Goal: Navigation & Orientation: Go to known website

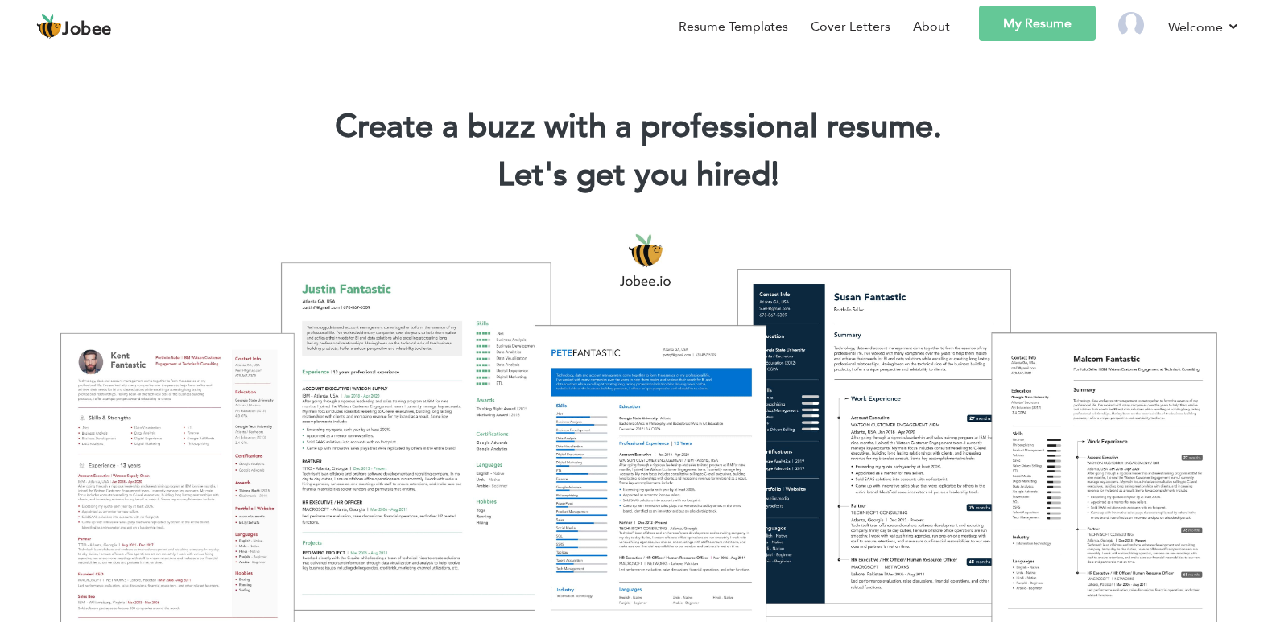
click at [161, 484] on div at bounding box center [638, 430] width 1252 height 443
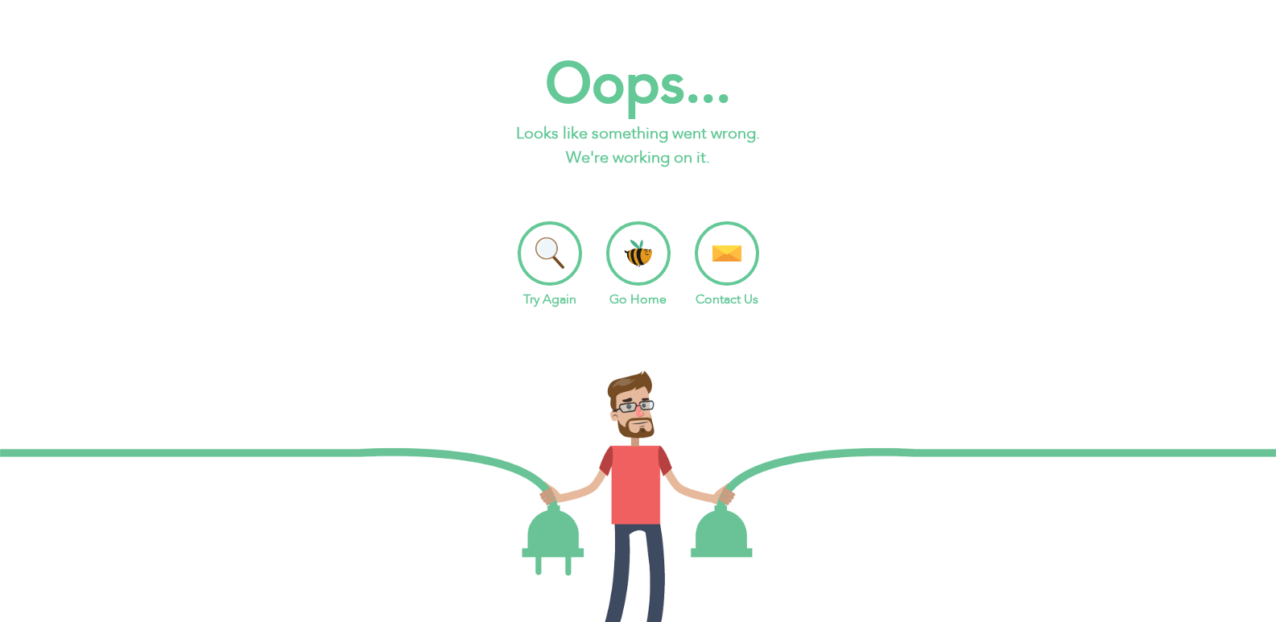
click at [651, 262] on li "Go Home" at bounding box center [638, 265] width 64 height 88
